Goal: Task Accomplishment & Management: Use online tool/utility

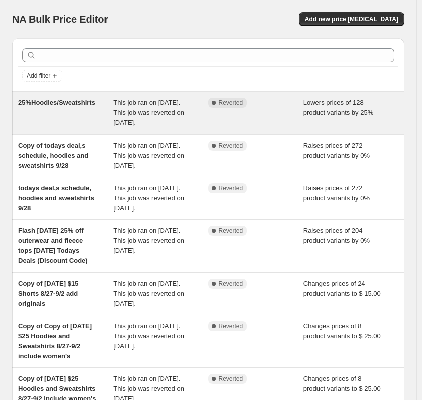
click at [88, 102] on span "25%Hoodies/Sweatshirts" at bounding box center [56, 103] width 77 height 8
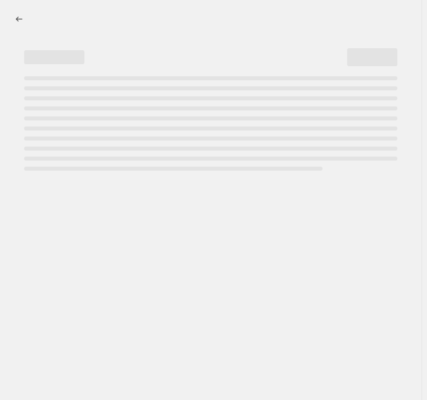
select select "percentage"
select select "no_change"
select select "product_status"
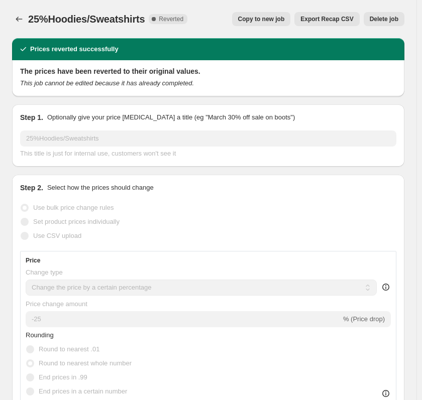
select select "collection"
click at [278, 16] on span "Copy to new job" at bounding box center [261, 19] width 47 height 8
select select "percentage"
select select "no_change"
select select "collection"
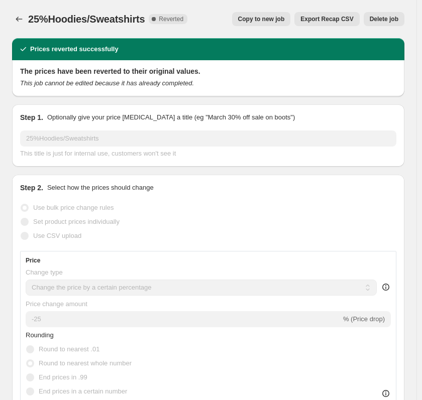
select select "product_status"
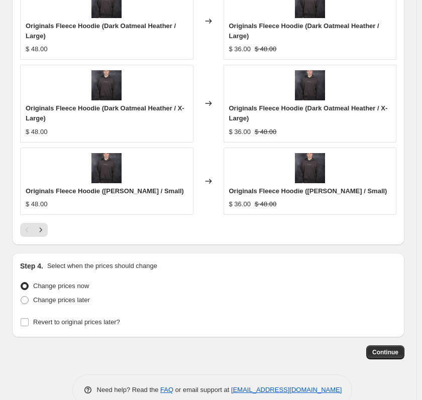
scroll to position [1144, 0]
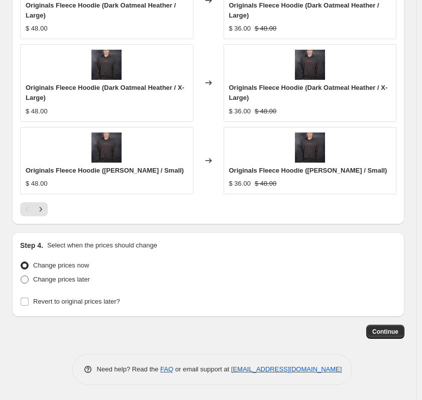
click at [82, 281] on span "Change prices later" at bounding box center [61, 280] width 57 height 8
click at [21, 276] on input "Change prices later" at bounding box center [21, 276] width 1 height 1
radio input "true"
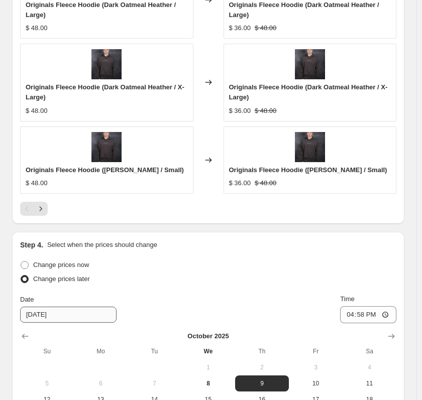
scroll to position [1316, 0]
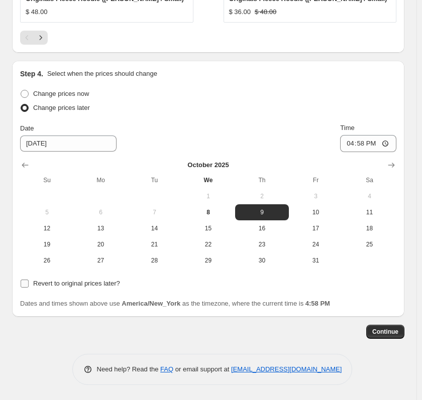
click at [96, 284] on span "Revert to original prices later?" at bounding box center [76, 284] width 87 height 8
click at [29, 284] on input "Revert to original prices later?" at bounding box center [25, 284] width 8 height 8
checkbox input "true"
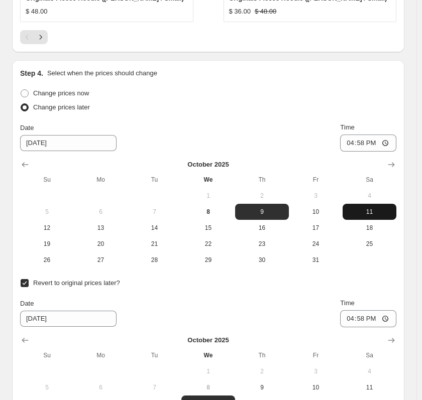
click at [375, 214] on span "11" at bounding box center [370, 212] width 46 height 8
type input "[DATE]"
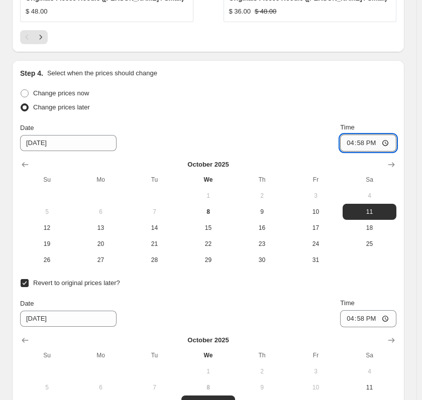
click at [374, 142] on input "16:58" at bounding box center [368, 143] width 56 height 17
click at [349, 143] on input "16:58" at bounding box center [368, 143] width 56 height 17
click at [358, 140] on input "16:58" at bounding box center [368, 143] width 56 height 17
click at [379, 144] on input "20:00" at bounding box center [368, 143] width 56 height 17
type input "08:00"
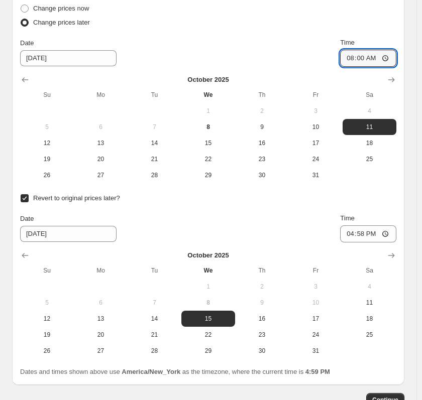
scroll to position [1417, 0]
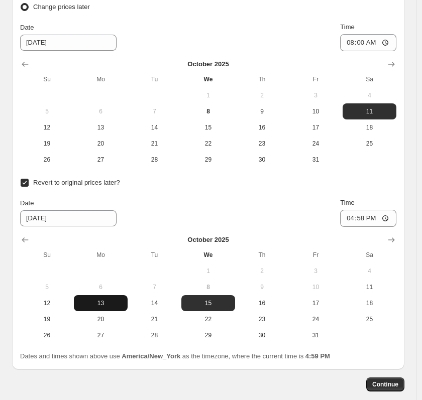
click at [113, 305] on span "13" at bounding box center [101, 303] width 46 height 8
type input "[DATE]"
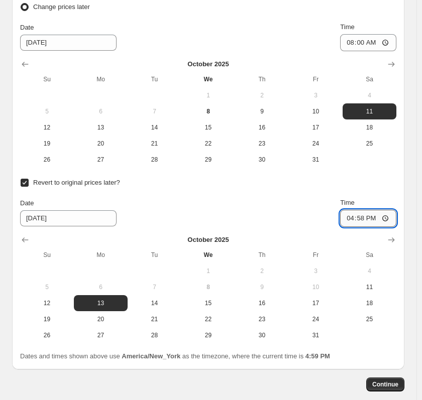
click at [357, 219] on input "16:58" at bounding box center [368, 218] width 56 height 17
click at [373, 216] on input "20:00" at bounding box center [368, 218] width 56 height 17
type input "08:00"
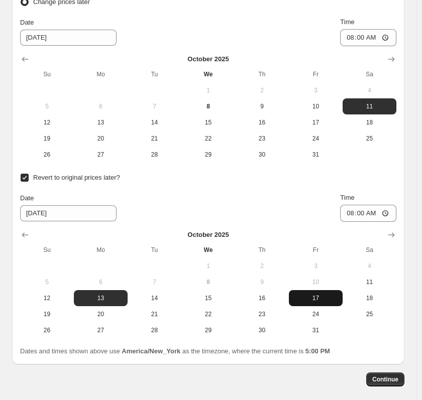
scroll to position [1406, 0]
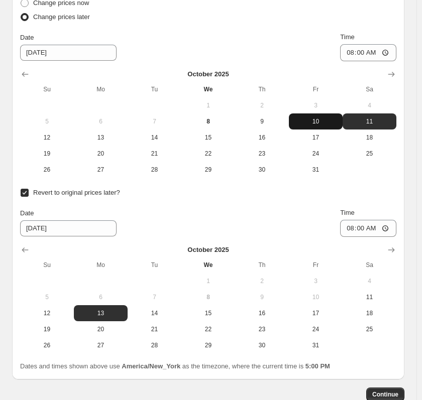
click at [329, 128] on button "10" at bounding box center [316, 122] width 54 height 16
type input "[DATE]"
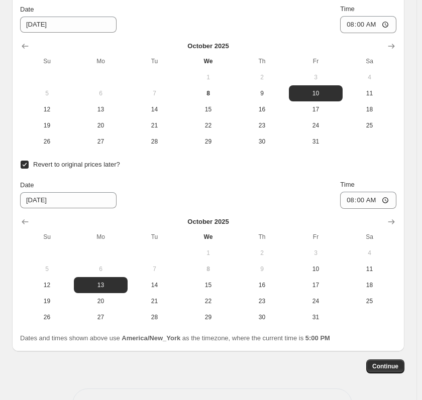
scroll to position [1457, 0]
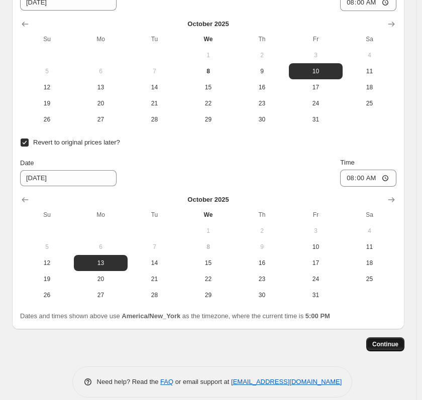
click at [389, 347] on span "Continue" at bounding box center [385, 345] width 26 height 8
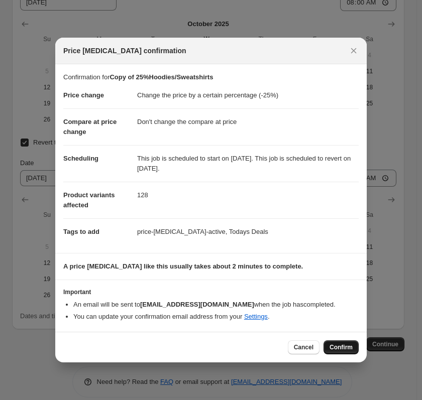
click at [343, 347] on span "Confirm" at bounding box center [341, 348] width 23 height 8
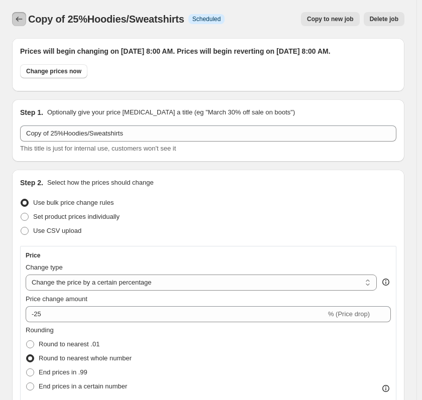
click at [18, 17] on icon "Price change jobs" at bounding box center [19, 19] width 10 height 10
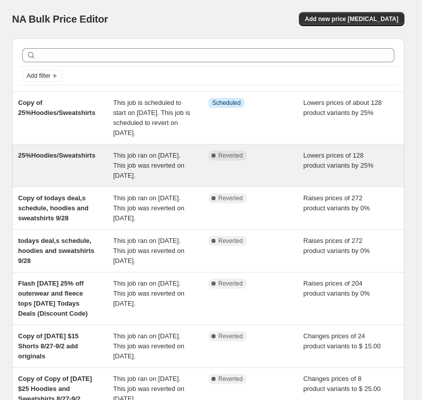
click at [98, 175] on div "25%Hoodies/Sweatshirts" at bounding box center [65, 166] width 95 height 30
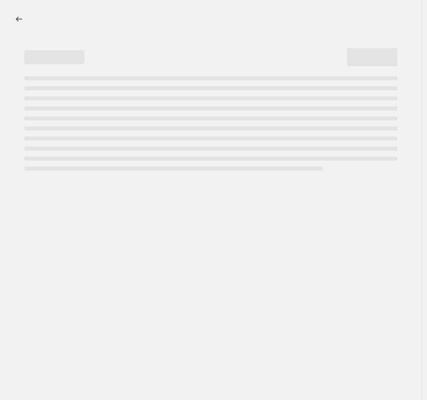
select select "percentage"
select select "no_change"
select select "collection"
select select "product_status"
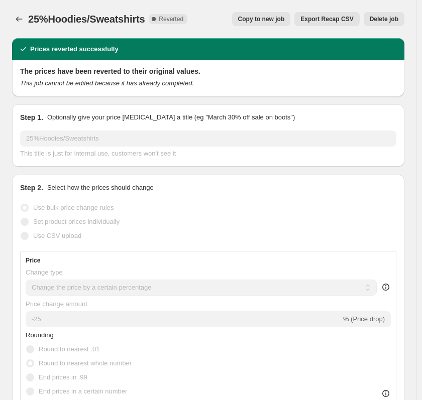
click at [27, 18] on div at bounding box center [20, 19] width 16 height 14
click at [16, 22] on icon "Price change jobs" at bounding box center [19, 19] width 10 height 10
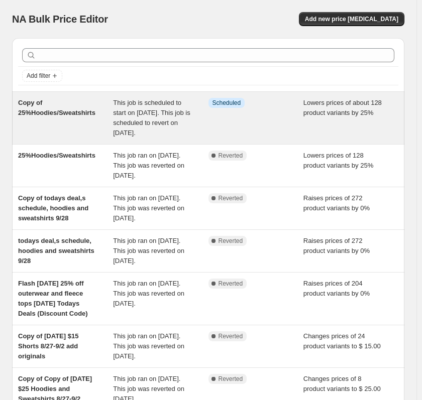
click at [75, 129] on div "Copy of 25%Hoodies/Sweatshirts" at bounding box center [65, 118] width 95 height 40
select select "percentage"
select select "no_change"
select select "collection"
select select "product_status"
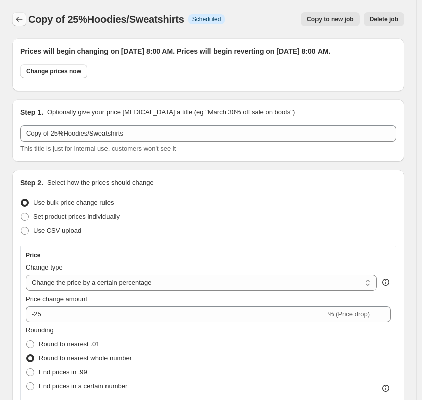
click at [19, 19] on icon "Price change jobs" at bounding box center [19, 19] width 10 height 10
